Goal: Information Seeking & Learning: Learn about a topic

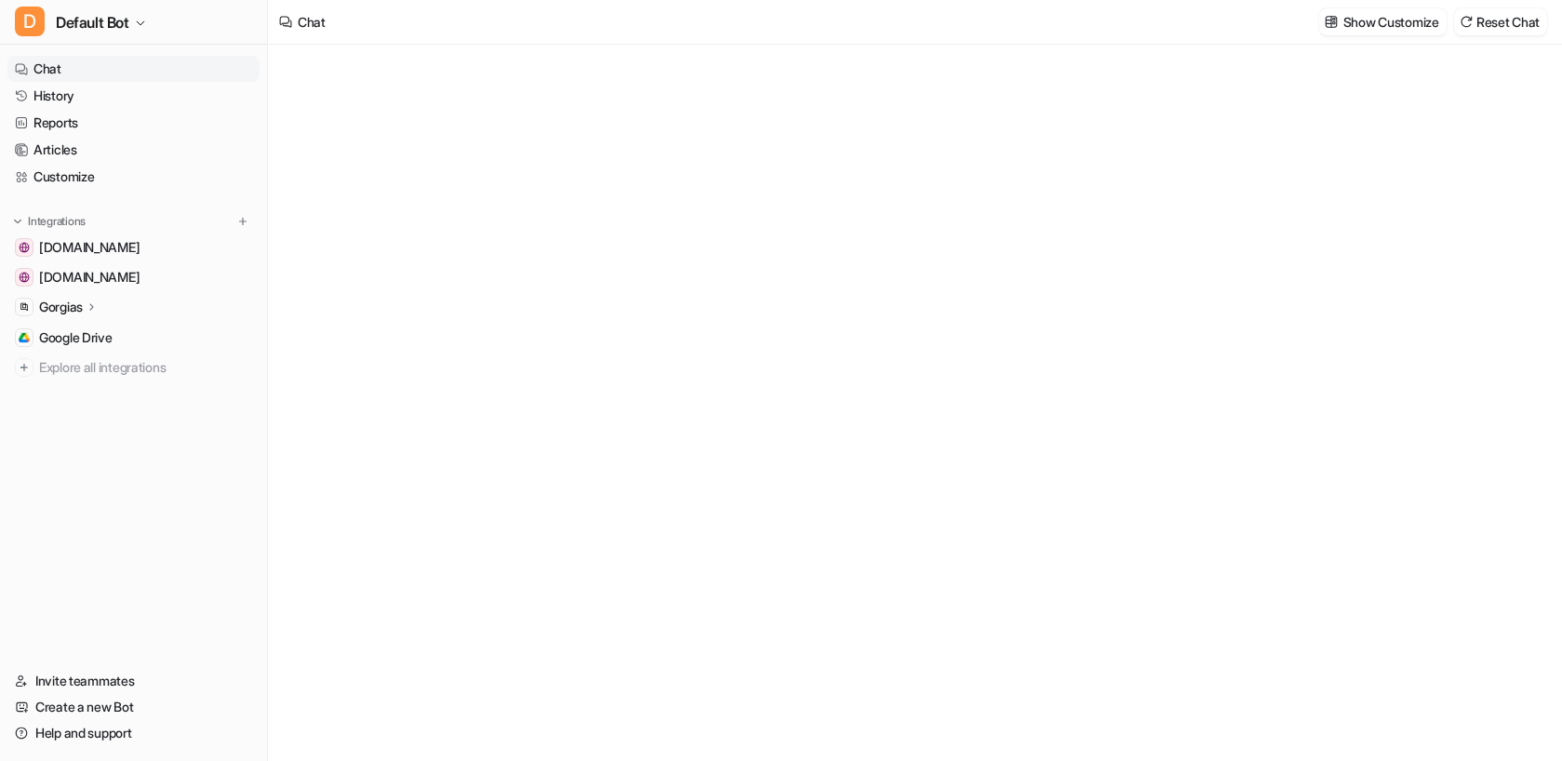
type textarea "**********"
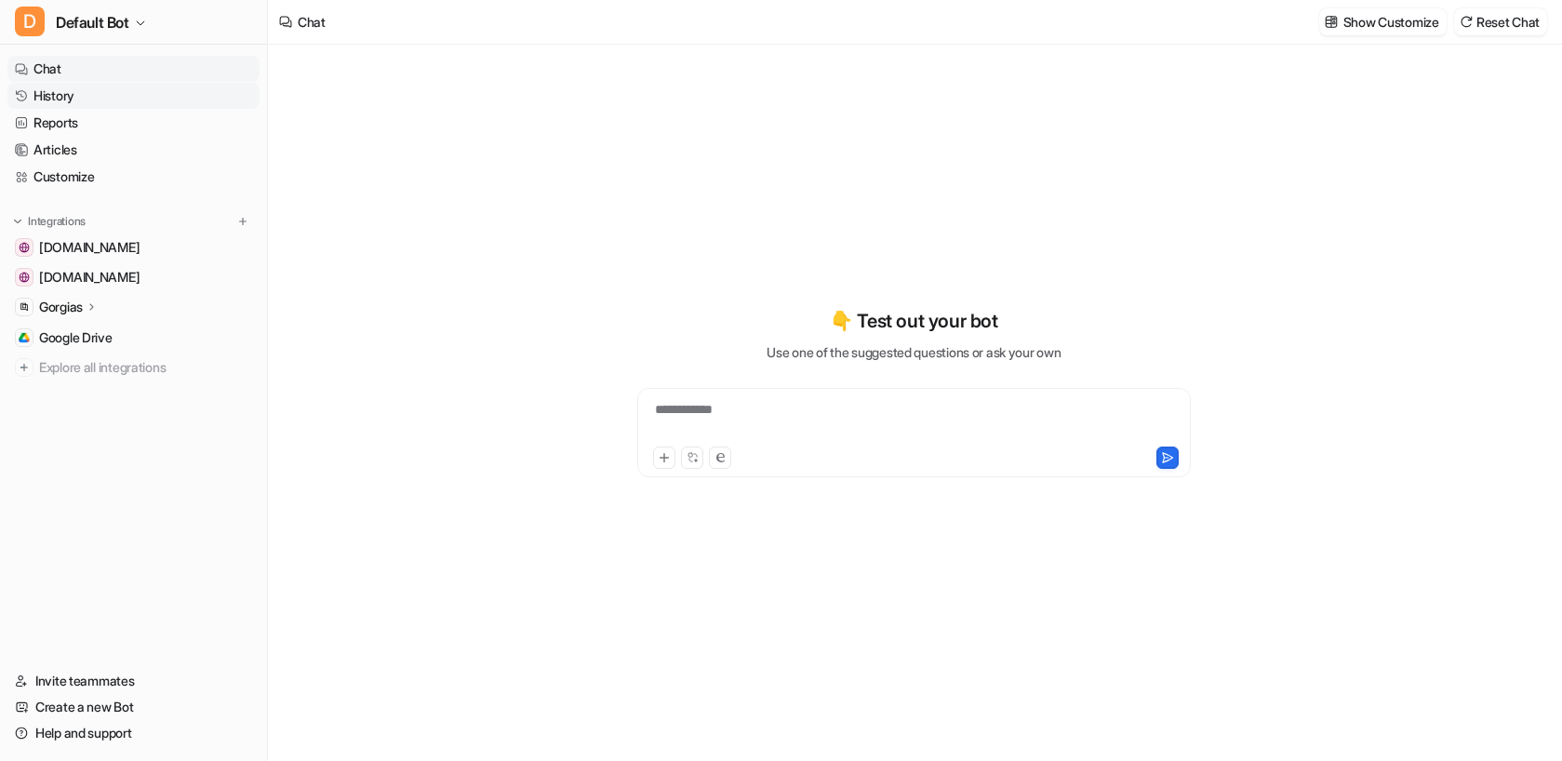
click at [106, 96] on link "History" at bounding box center [133, 96] width 252 height 26
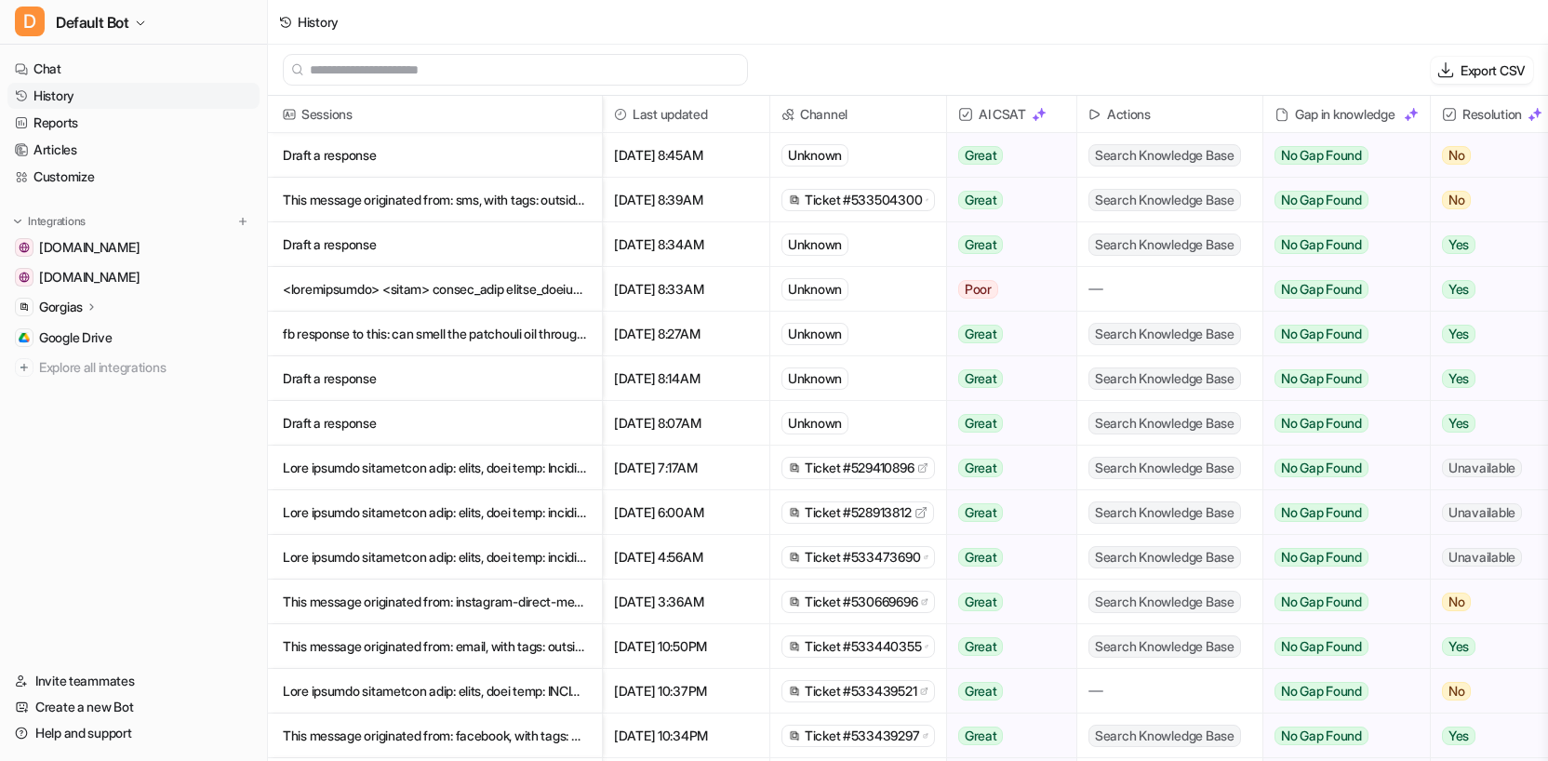
click at [499, 297] on p at bounding box center [435, 289] width 304 height 45
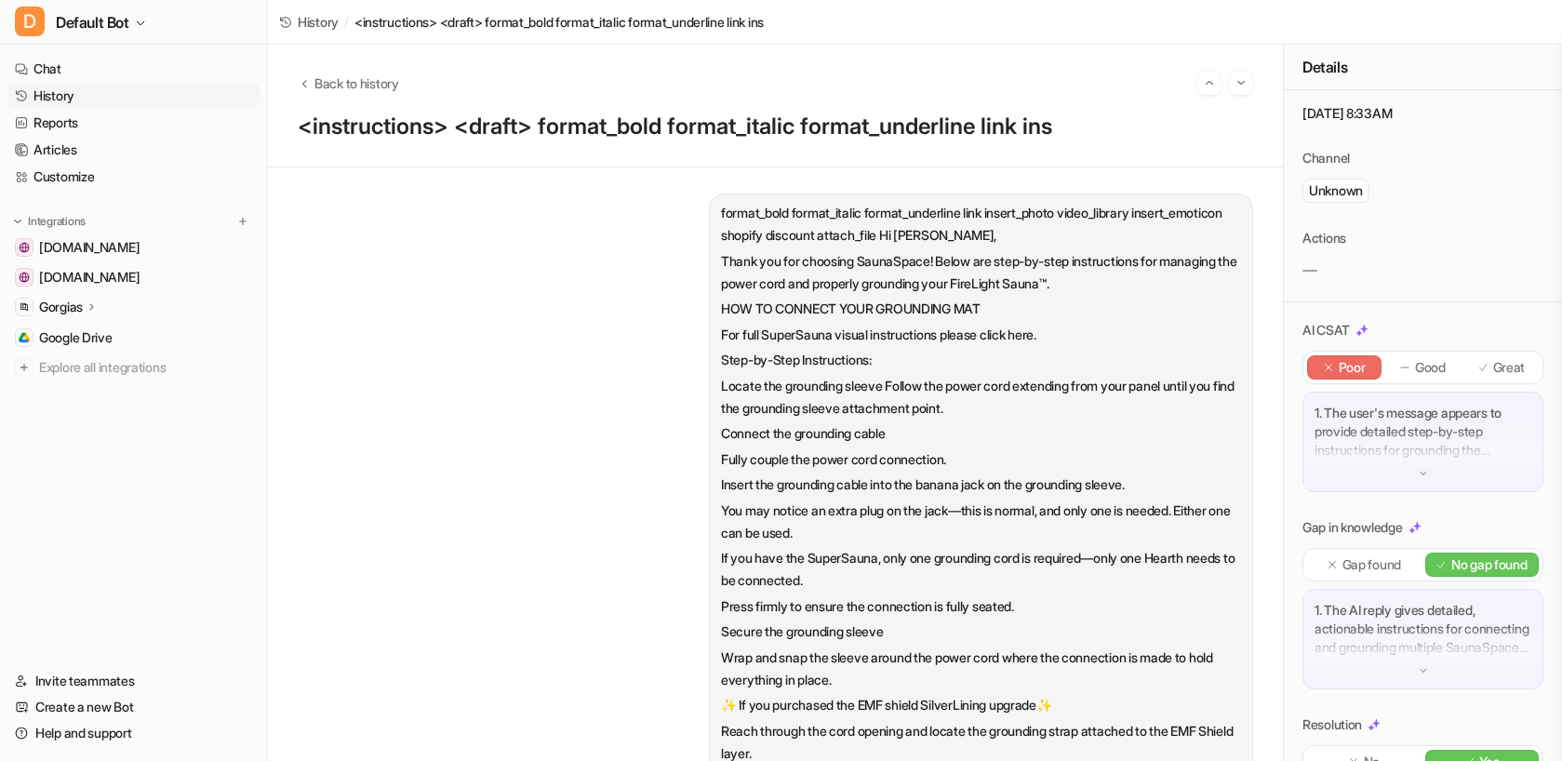
scroll to position [73, 0]
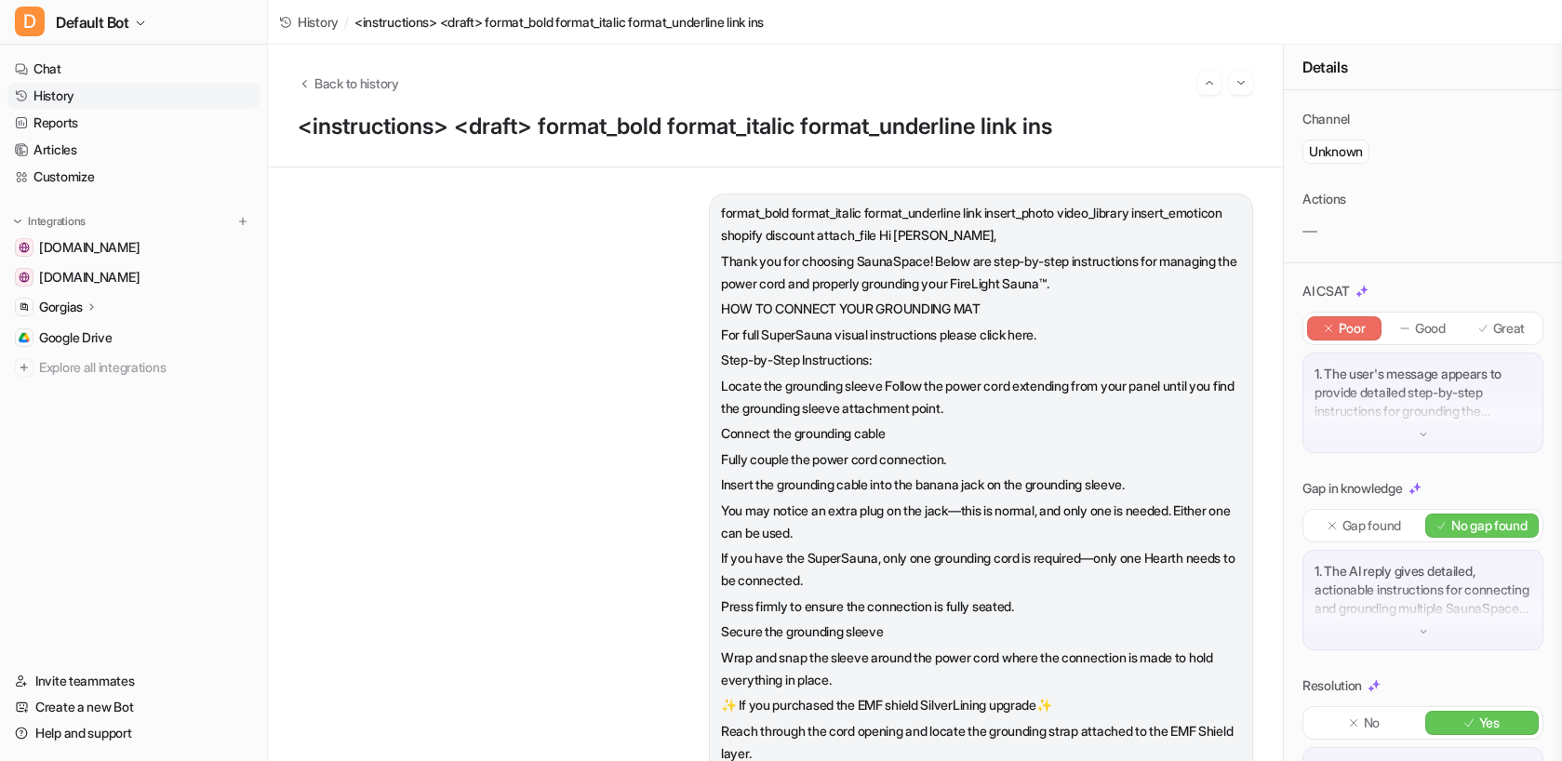
click at [1420, 441] on div "1. The user's message appears to provide detailed step-by-step instructions for…" at bounding box center [1422, 403] width 241 height 100
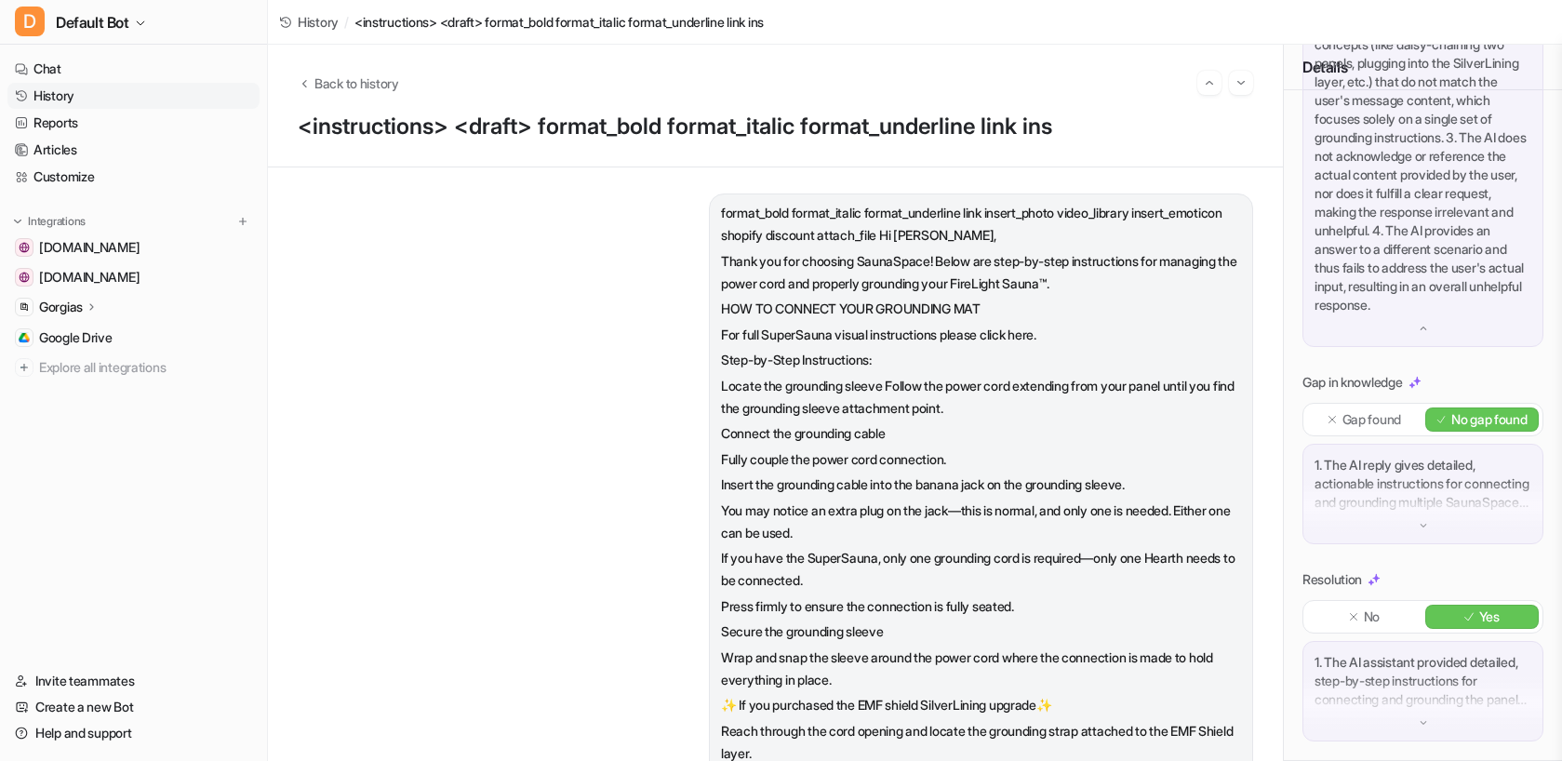
scroll to position [682, 0]
click at [1431, 520] on div "1. The AI reply gives detailed, actionable instructions for connecting and grou…" at bounding box center [1422, 494] width 241 height 100
click at [1431, 512] on p "1. The AI reply gives detailed, actionable instructions for connecting and grou…" at bounding box center [1423, 484] width 217 height 56
click at [1431, 520] on div "1. The AI reply gives detailed, actionable instructions for connecting and grou…" at bounding box center [1422, 494] width 241 height 100
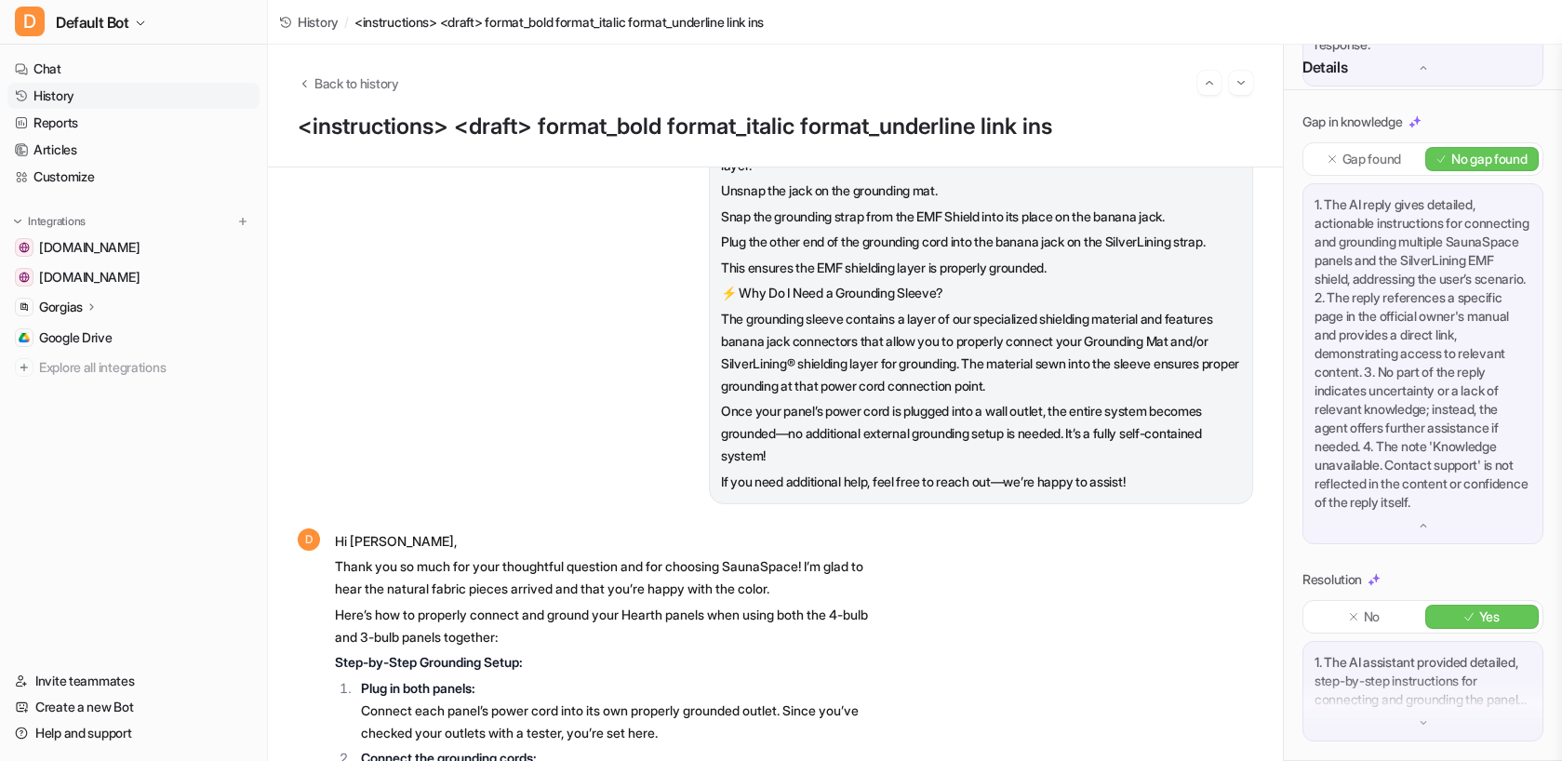
scroll to position [947, 0]
